Goal: Communication & Community: Answer question/provide support

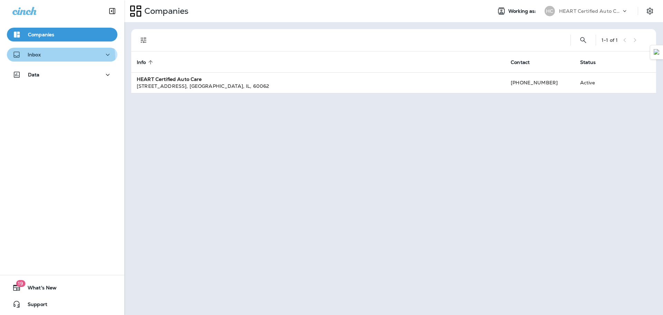
click at [52, 58] on div "Inbox" at bounding box center [61, 54] width 99 height 9
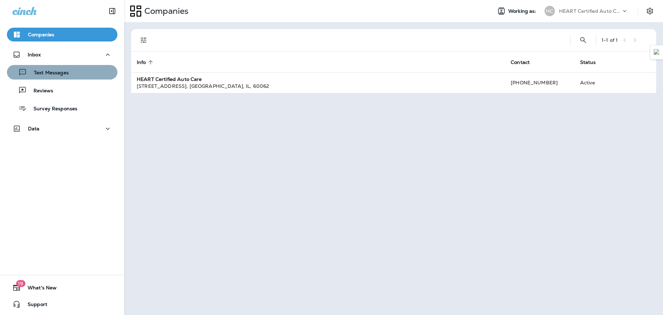
click at [81, 76] on div "Text Messages" at bounding box center [62, 72] width 105 height 10
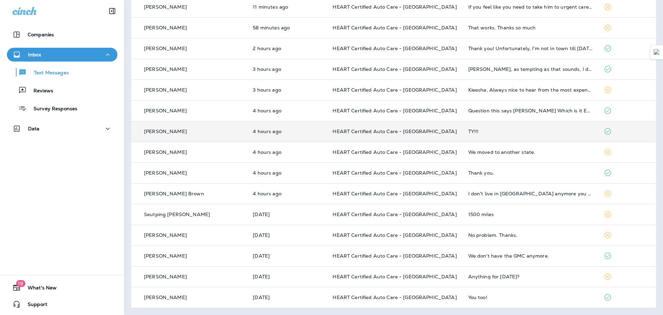
scroll to position [7, 0]
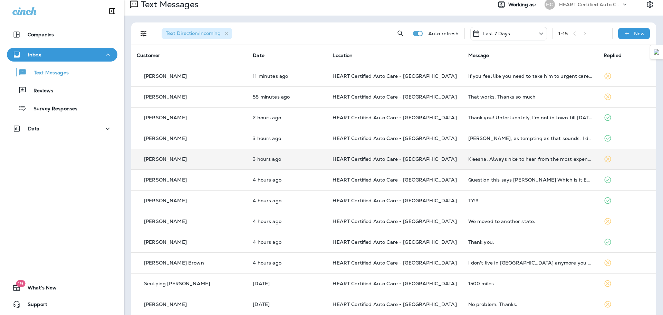
click at [535, 162] on td "Kieesha, Always nice to hear from the most expensive woman in [GEOGRAPHIC_DATA]…" at bounding box center [530, 158] width 135 height 21
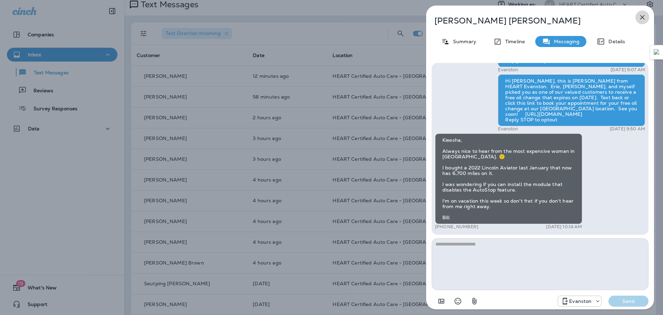
click at [641, 19] on icon "button" at bounding box center [642, 17] width 8 height 8
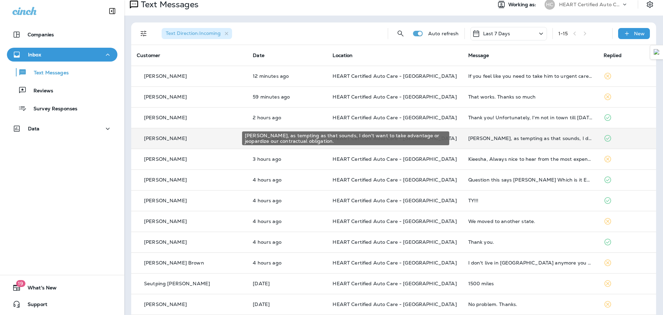
click at [496, 139] on div "[PERSON_NAME], as tempting as that sounds, I don't want to take advantage or je…" at bounding box center [530, 138] width 124 height 6
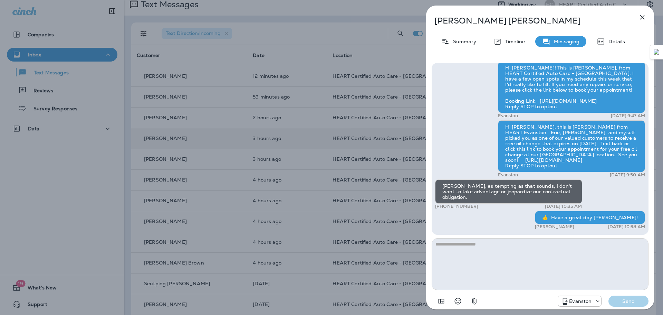
click at [643, 15] on icon "button" at bounding box center [642, 17] width 8 height 8
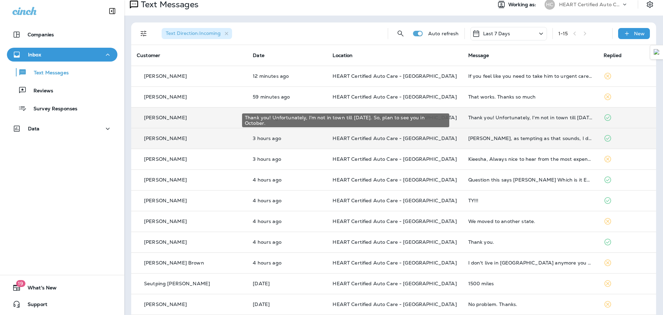
click at [520, 120] on div "Thank you! Unfortunately, I'm not in town till [DATE]. So, plan to see you in O…" at bounding box center [530, 118] width 124 height 6
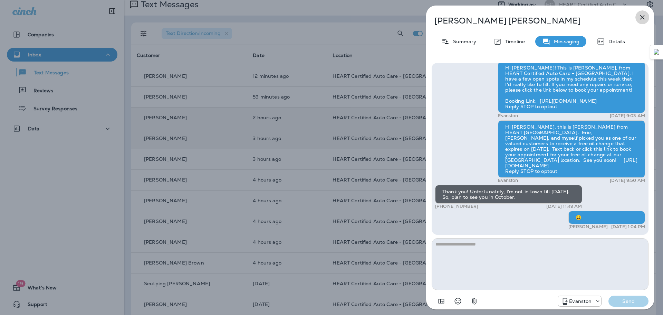
click at [646, 15] on button "button" at bounding box center [642, 17] width 14 height 14
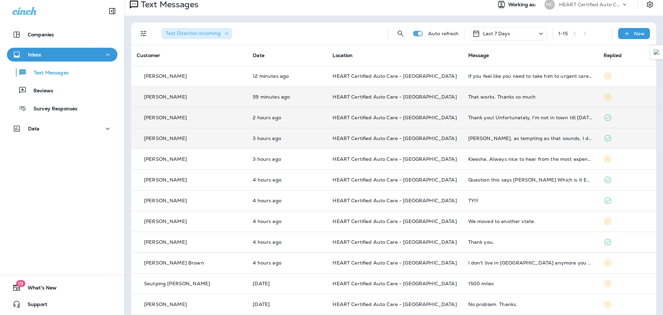
click at [542, 94] on div "That works. Thanks so much" at bounding box center [530, 97] width 124 height 6
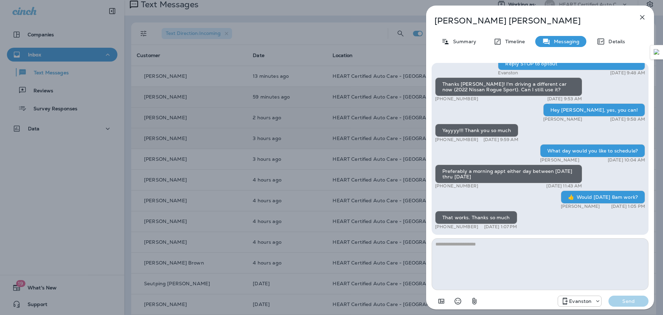
click at [645, 18] on icon "button" at bounding box center [642, 17] width 8 height 8
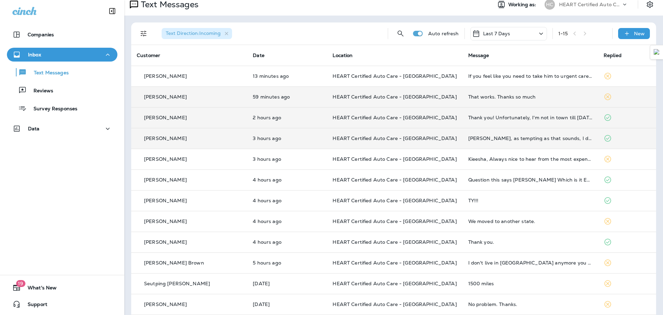
click at [552, 124] on td "Thank you! Unfortunately, I'm not in town till [DATE]. So, plan to see you in O…" at bounding box center [530, 117] width 135 height 21
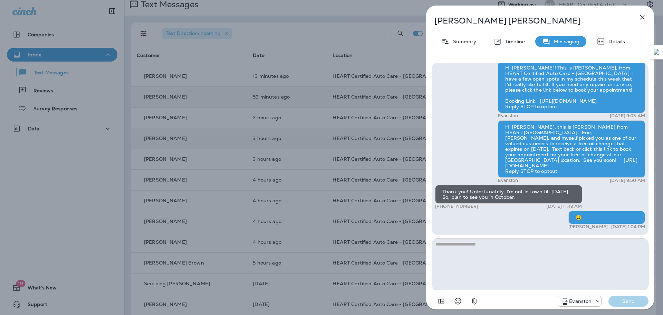
click at [640, 18] on icon "button" at bounding box center [642, 17] width 8 height 8
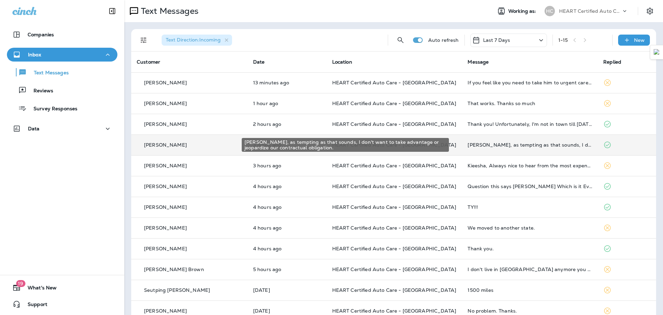
click at [491, 146] on div "[PERSON_NAME], as tempting as that sounds, I don't want to take advantage or je…" at bounding box center [529, 145] width 125 height 6
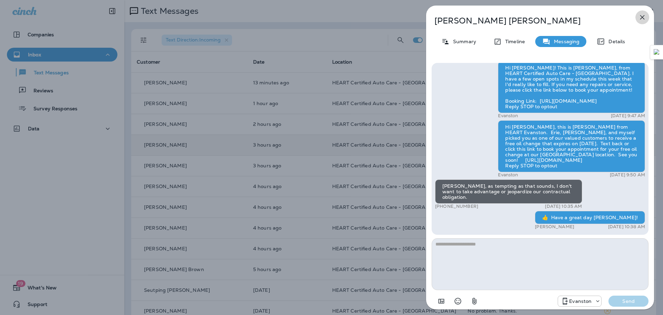
click at [636, 18] on button "button" at bounding box center [642, 17] width 14 height 14
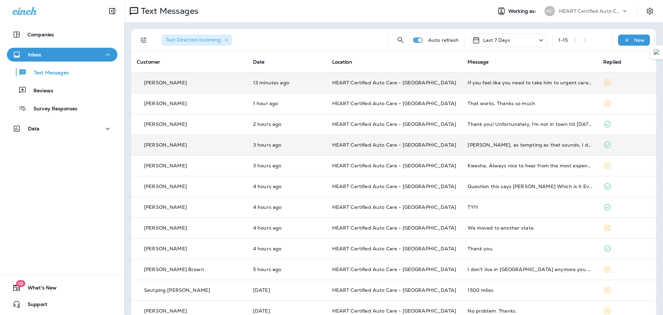
click at [297, 89] on td "13 minutes ago" at bounding box center [287, 82] width 79 height 21
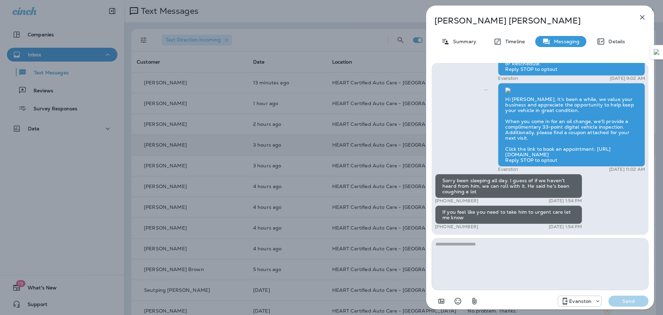
click at [460, 135] on div "Hi [PERSON_NAME]! This is [PERSON_NAME], from HEART Certified Auto Care - [GEOG…" at bounding box center [540, 79] width 210 height 303
click at [640, 18] on icon "button" at bounding box center [642, 17] width 8 height 8
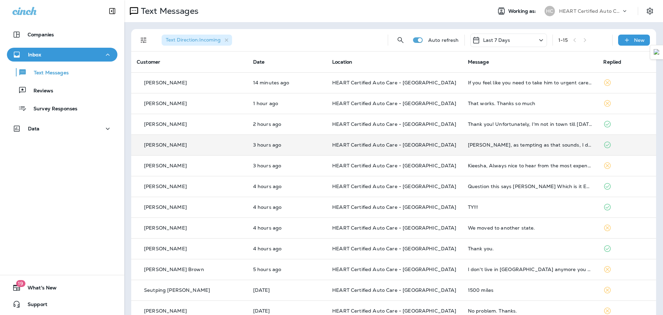
click at [524, 104] on div "That works. Thanks so much" at bounding box center [530, 103] width 125 height 6
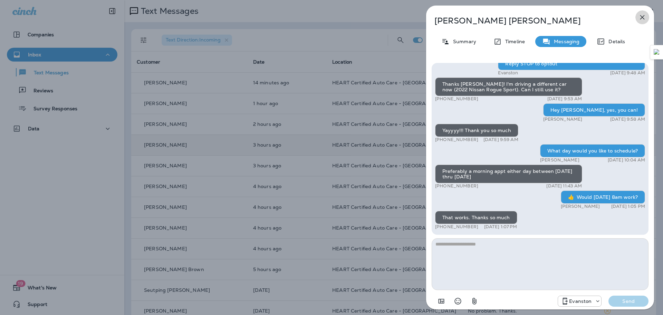
click at [644, 13] on icon "button" at bounding box center [642, 17] width 8 height 8
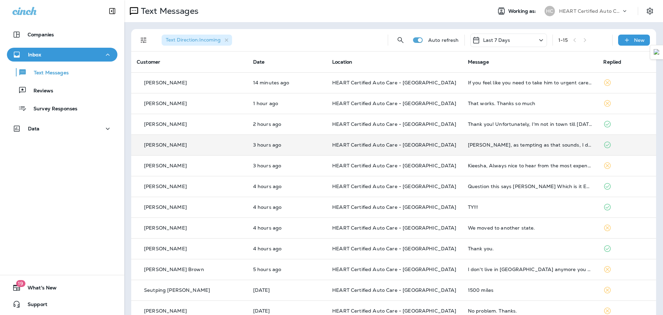
click at [495, 106] on td "That works. Thanks so much" at bounding box center [530, 103] width 136 height 21
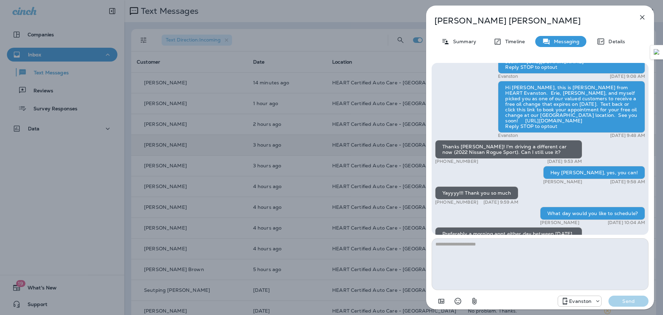
scroll to position [-69, 0]
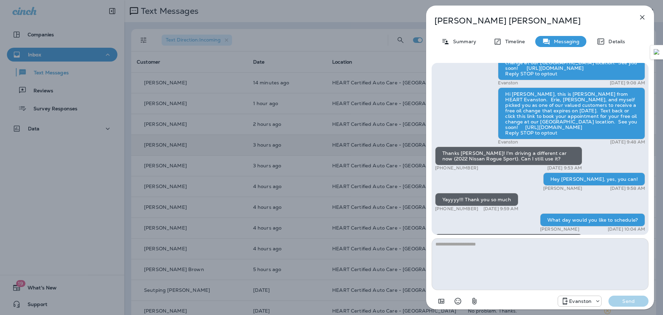
click at [386, 27] on div "[PERSON_NAME] Summary Timeline Messaging Details Hi [PERSON_NAME], this is Kiee…" at bounding box center [331, 157] width 663 height 315
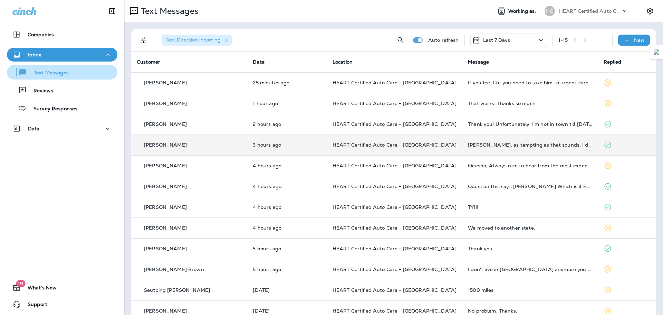
click at [67, 78] on button "Text Messages" at bounding box center [62, 72] width 110 height 15
click at [647, 11] on icon "Settings" at bounding box center [650, 11] width 6 height 7
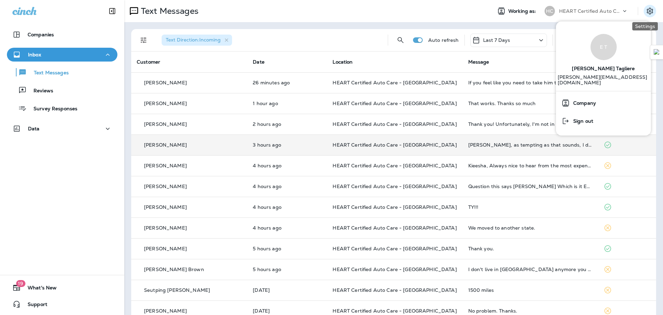
click at [647, 11] on icon "Settings" at bounding box center [650, 11] width 6 height 7
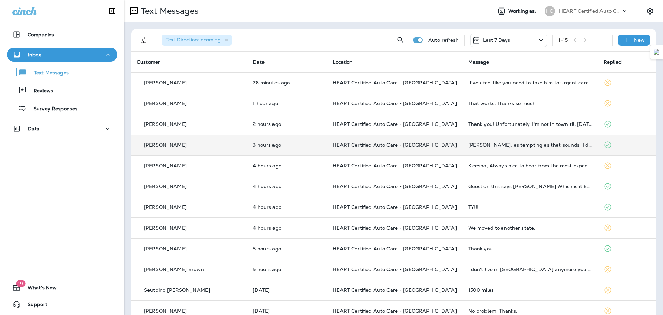
click at [106, 143] on div at bounding box center [62, 143] width 124 height 3
click at [646, 13] on icon "Settings" at bounding box center [650, 11] width 8 height 8
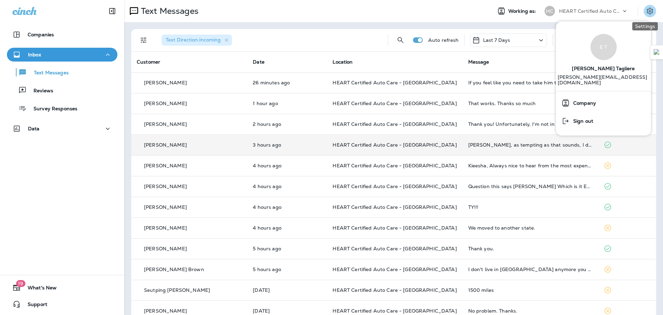
click at [646, 13] on icon "Settings" at bounding box center [650, 11] width 8 height 8
